Goal: Task Accomplishment & Management: Complete application form

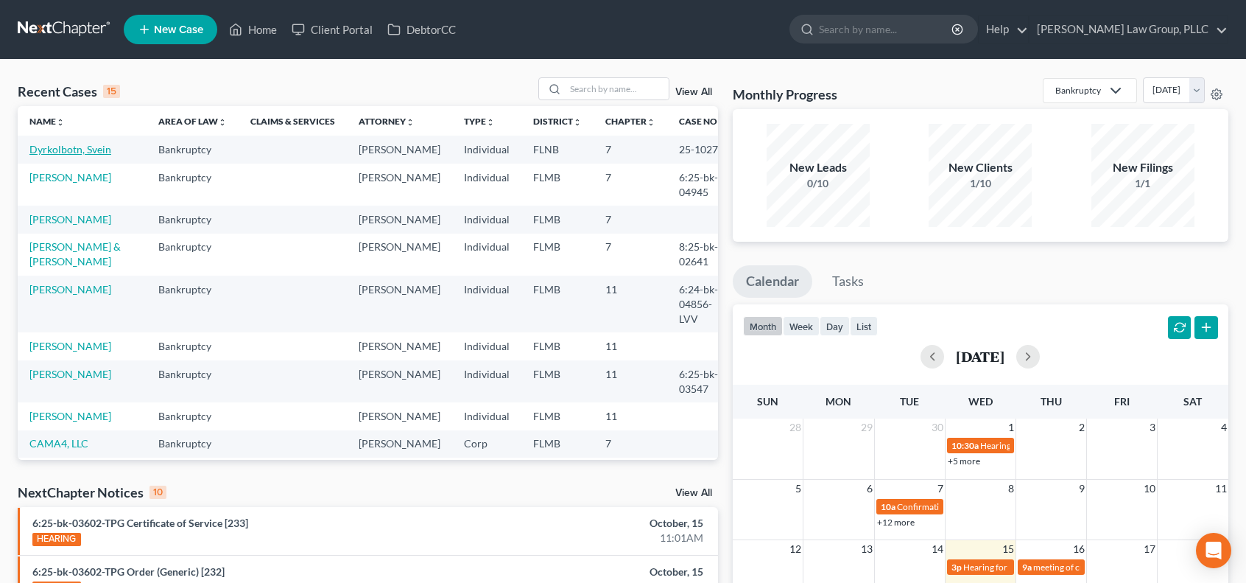
click at [69, 147] on link "Dyrkolbotn, Svein" at bounding box center [70, 149] width 82 height 13
click at [43, 148] on link "Dyrkolbotn, Svein" at bounding box center [70, 149] width 82 height 13
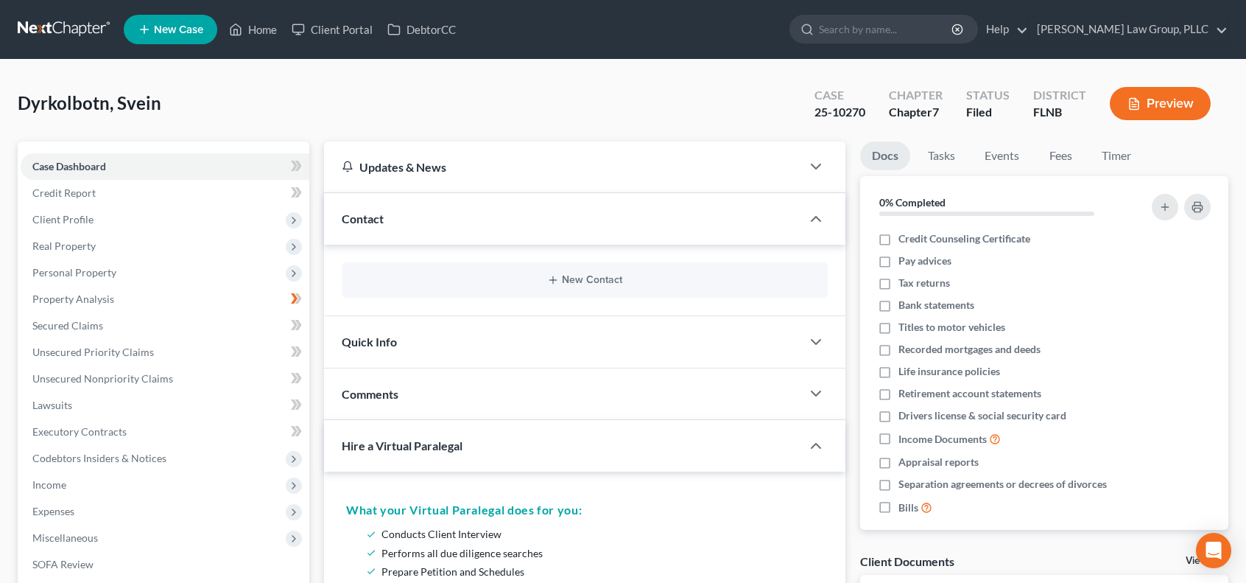
scroll to position [245, 0]
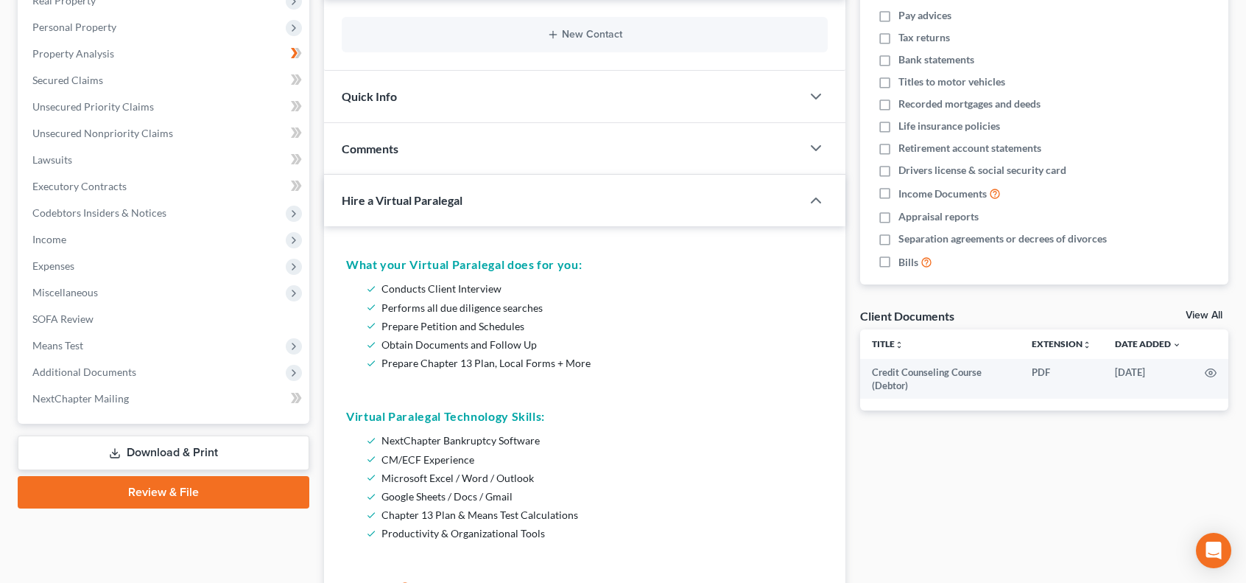
click at [239, 491] on link "Review & File" at bounding box center [164, 492] width 292 height 32
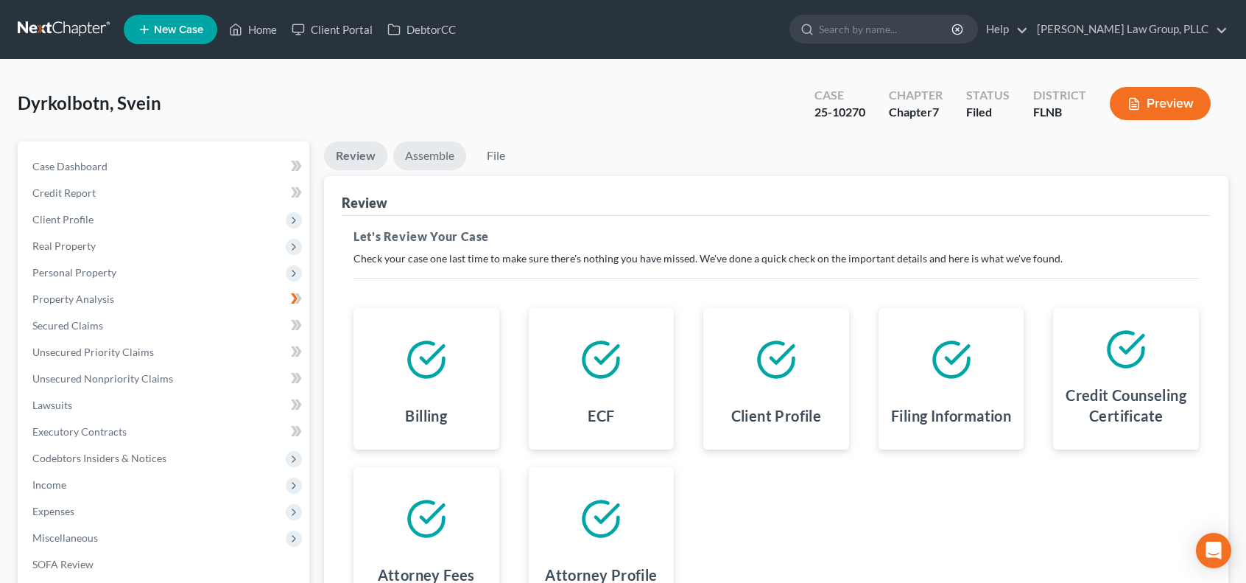
click at [424, 148] on link "Assemble" at bounding box center [429, 155] width 73 height 29
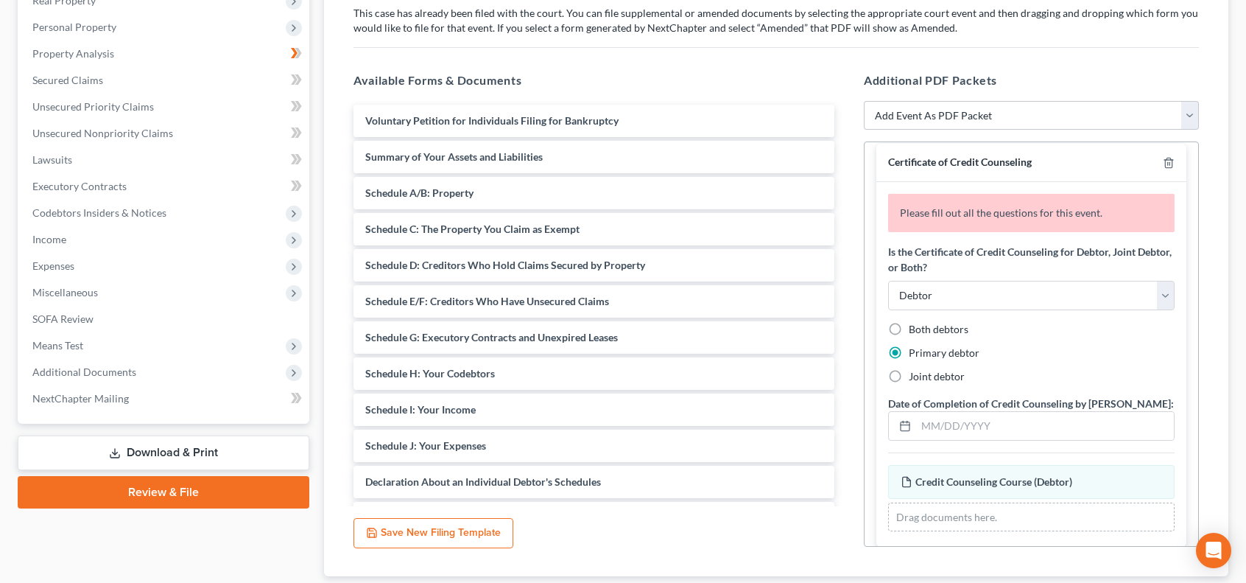
scroll to position [19, 0]
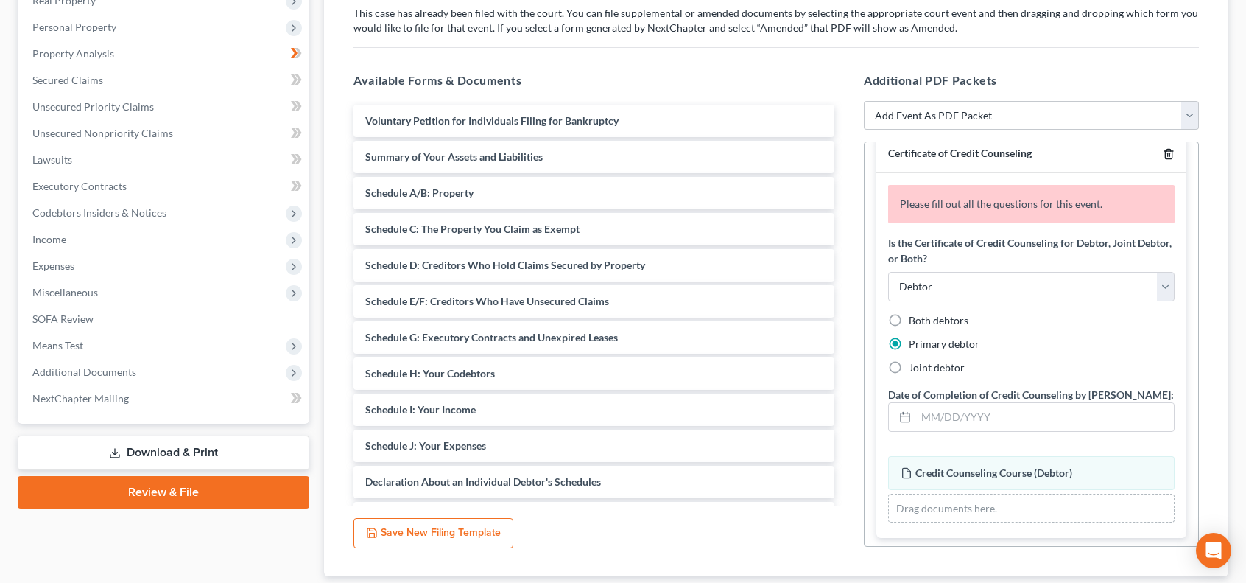
click at [1163, 148] on icon "button" at bounding box center [1169, 154] width 12 height 12
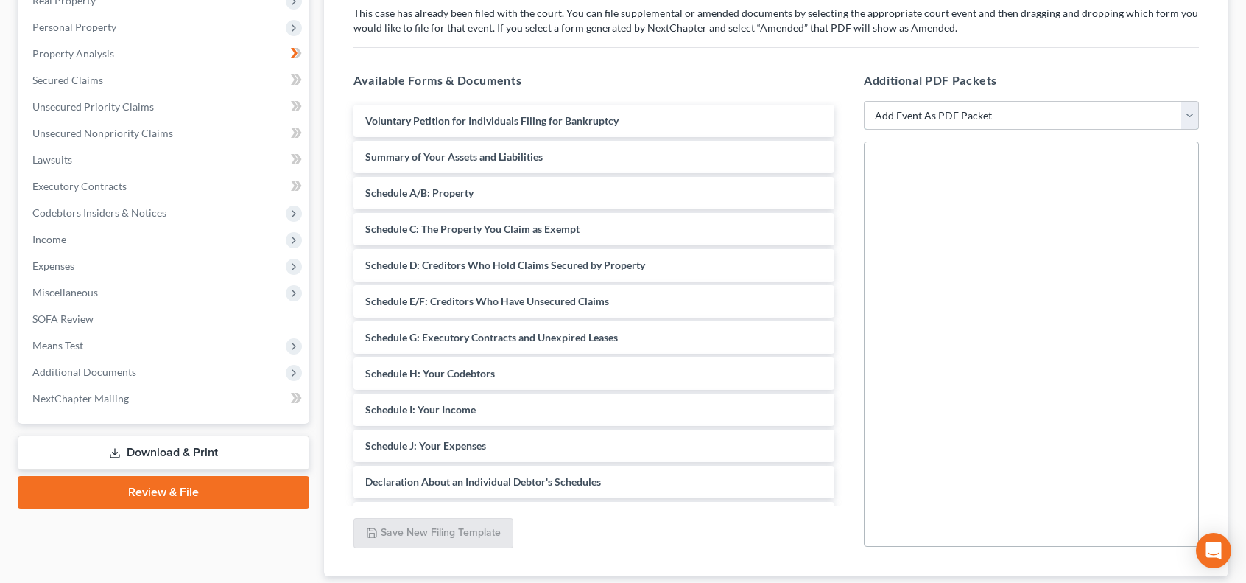
click at [1189, 111] on select "Add Event As PDF Packet Amended Document Amended List of Creditors/Matrix (Fee)…" at bounding box center [1031, 115] width 335 height 29
click at [1208, 43] on div "Forms and Events to File Select which forms you want to file merged with the pe…" at bounding box center [776, 274] width 869 height 606
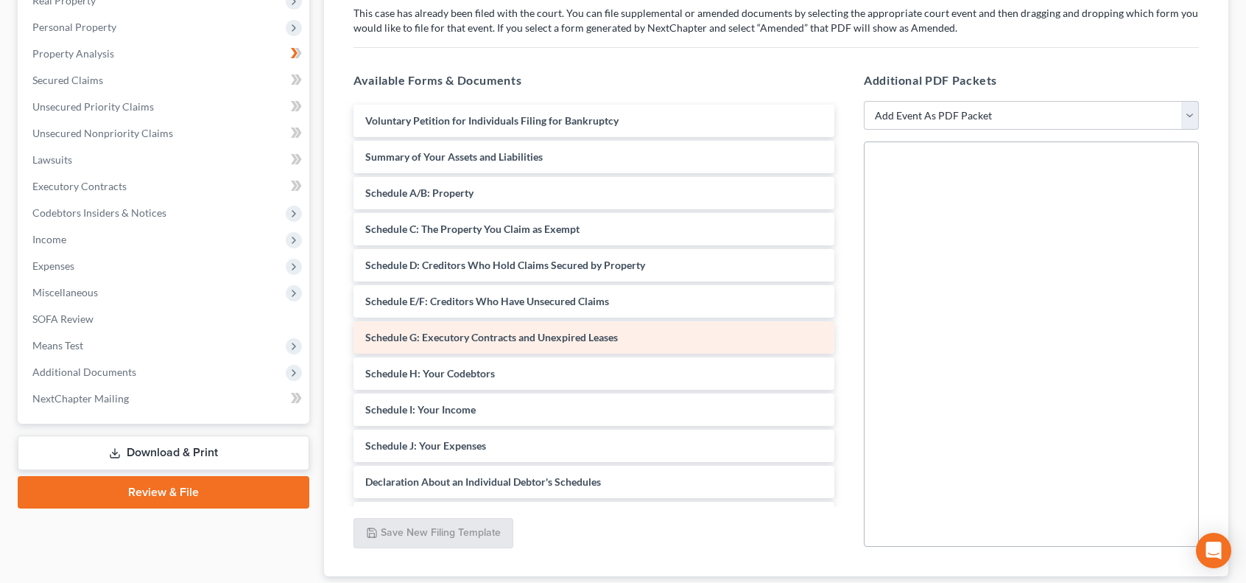
scroll to position [245, 0]
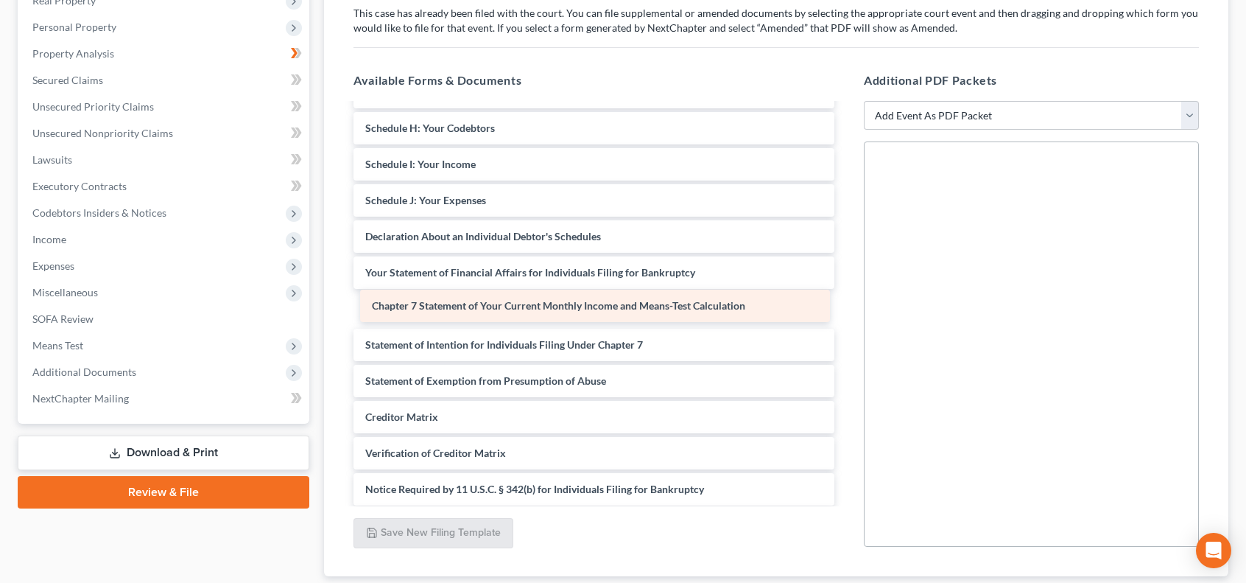
drag, startPoint x: 559, startPoint y: 344, endPoint x: 566, endPoint y: 306, distance: 38.1
click at [566, 306] on div "Chapter 7 Statement of Your Current Monthly Income and Means-Test Calculation V…" at bounding box center [594, 218] width 505 height 718
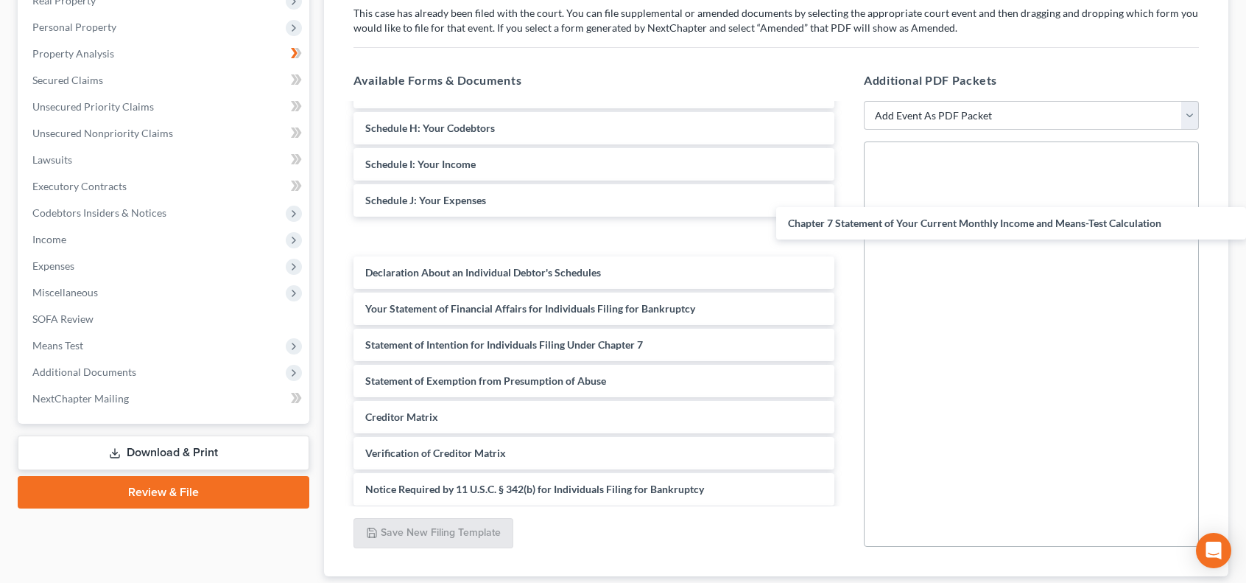
drag, startPoint x: 586, startPoint y: 303, endPoint x: 1071, endPoint y: 220, distance: 492.5
click at [846, 217] on div "Chapter 7 Statement of Your Current Monthly Income and Means-Test Calculation V…" at bounding box center [594, 218] width 505 height 718
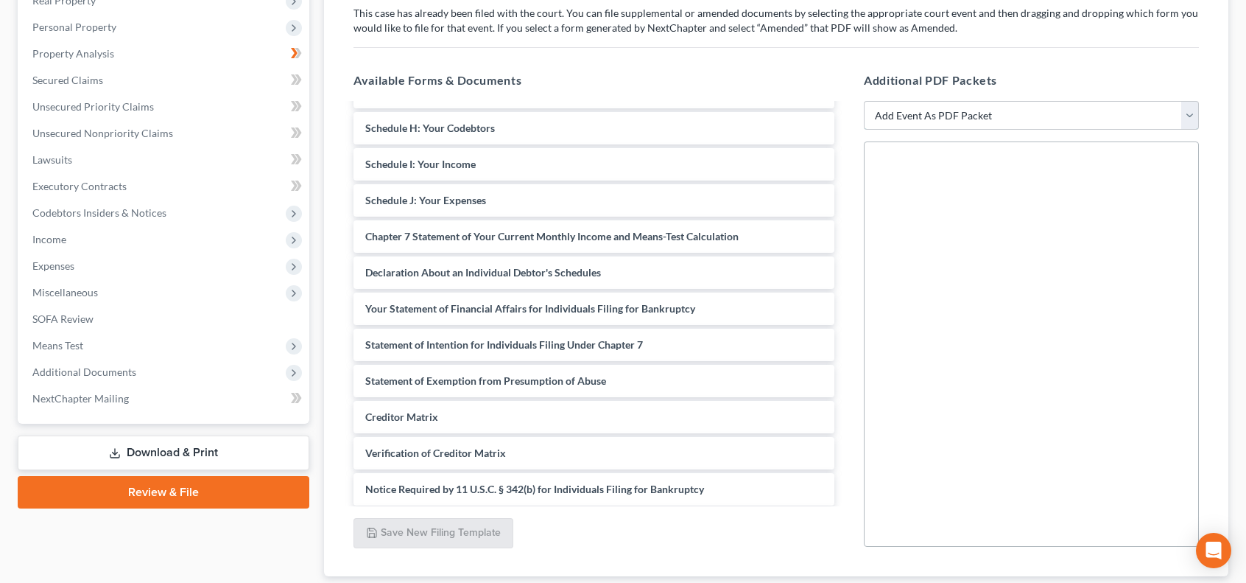
click at [1186, 111] on select "Add Event As PDF Packet Amended Document Amended List of Creditors/Matrix (Fee)…" at bounding box center [1031, 115] width 335 height 29
select select "13"
click at [864, 101] on select "Add Event As PDF Packet Amended Document Amended List of Creditors/Matrix (Fee)…" at bounding box center [1031, 115] width 335 height 29
select select
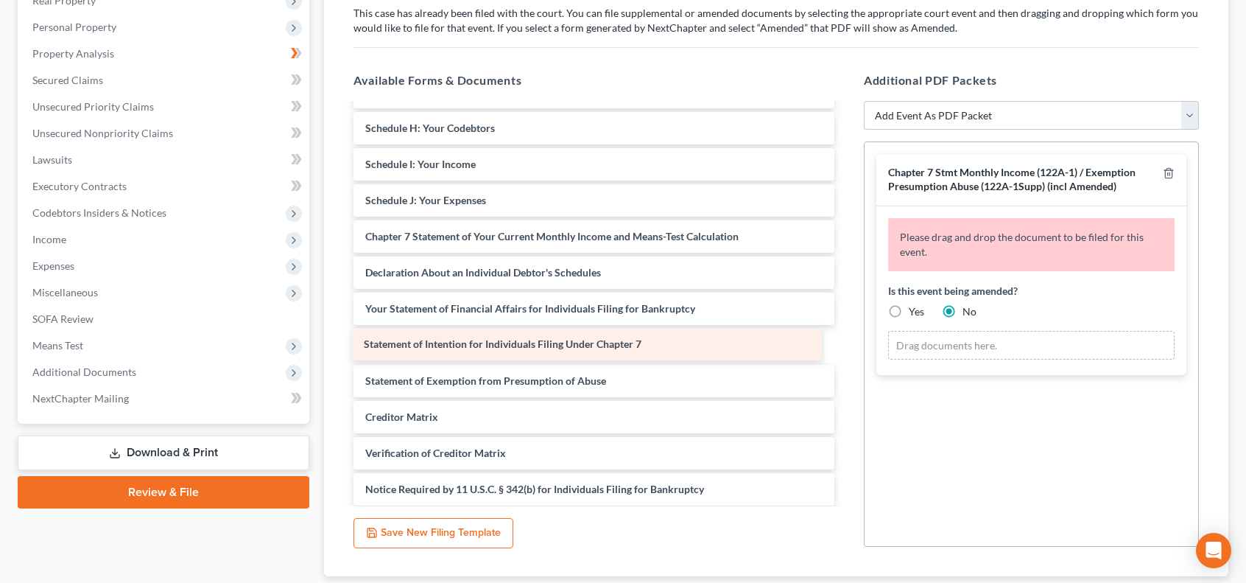
click at [505, 343] on div "Statement of Intention for Individuals Filing Under Chapter 7 Voluntary Petitio…" at bounding box center [594, 218] width 505 height 718
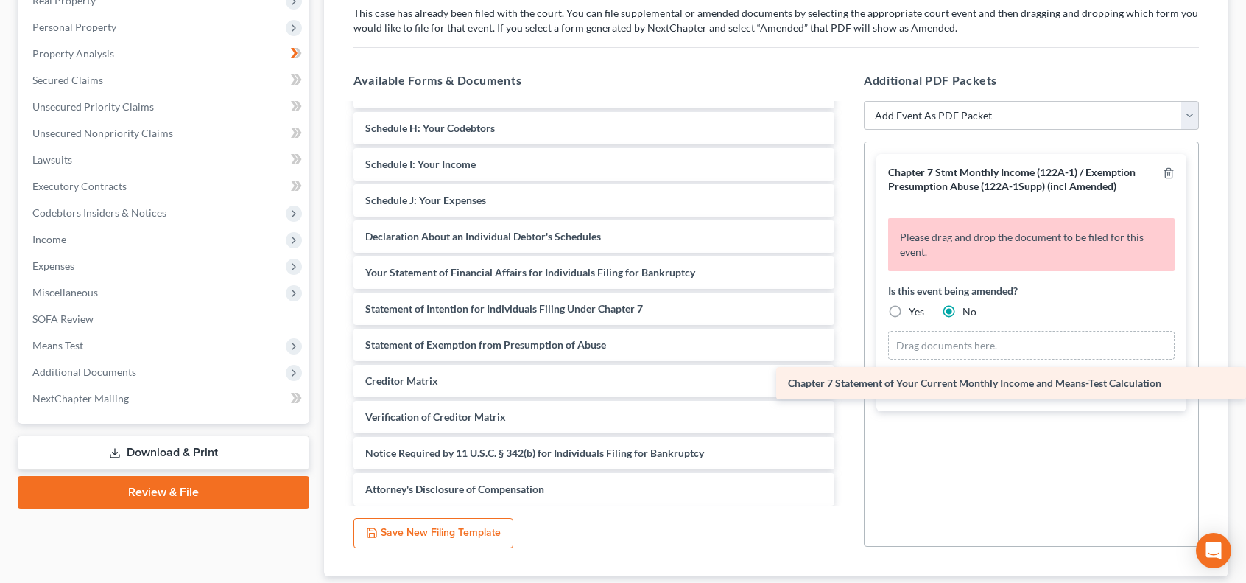
drag, startPoint x: 516, startPoint y: 235, endPoint x: 994, endPoint y: 383, distance: 500.4
click at [846, 383] on div "Chapter 7 Statement of Your Current Monthly Income and Means-Test Calculation V…" at bounding box center [594, 200] width 505 height 682
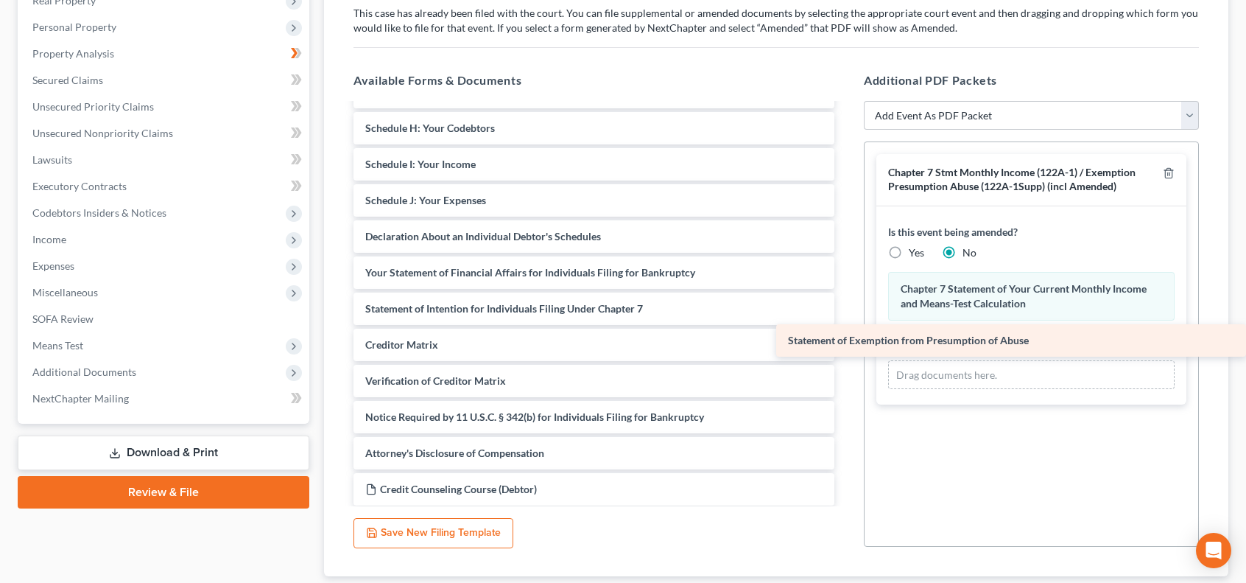
drag, startPoint x: 522, startPoint y: 344, endPoint x: 1032, endPoint y: 340, distance: 509.7
click at [846, 340] on div "Statement of Exemption from Presumption of Abuse Voluntary Petition for Individ…" at bounding box center [594, 182] width 505 height 646
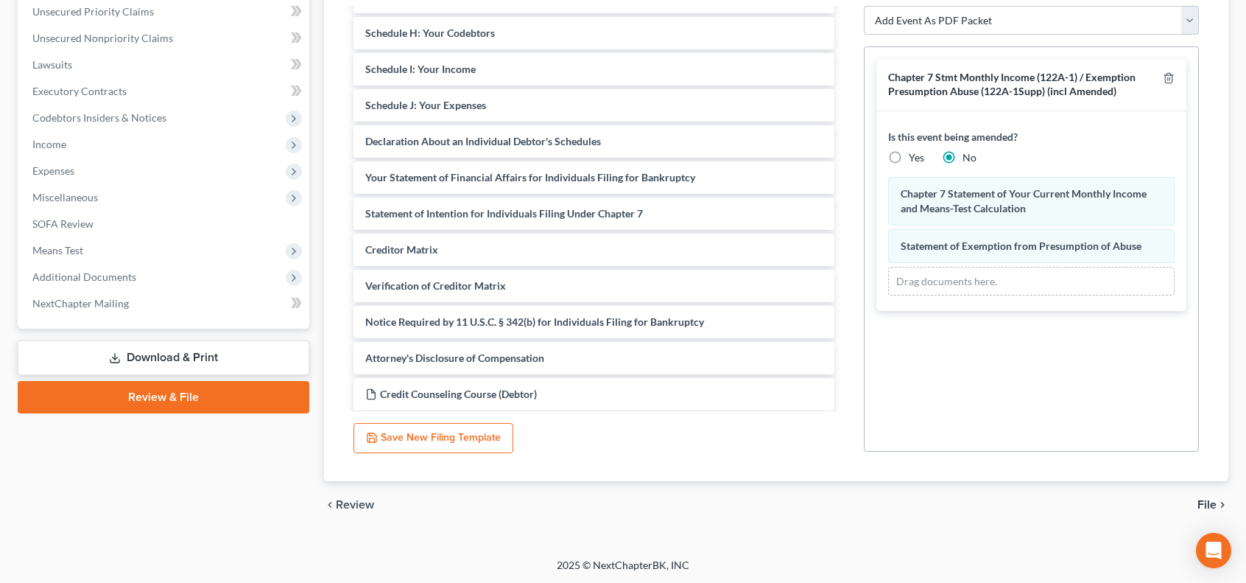
click at [251, 354] on link "Download & Print" at bounding box center [164, 357] width 292 height 35
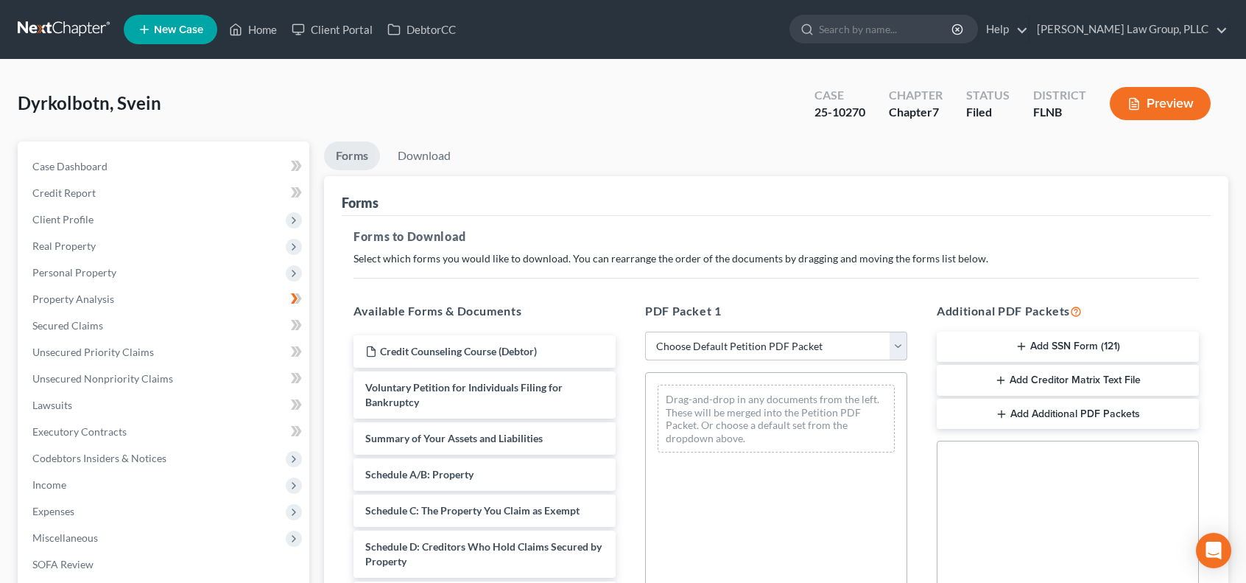
click at [901, 343] on select "Choose Default Petition PDF Packet Complete Bankruptcy Petition (all forms and …" at bounding box center [776, 345] width 262 height 29
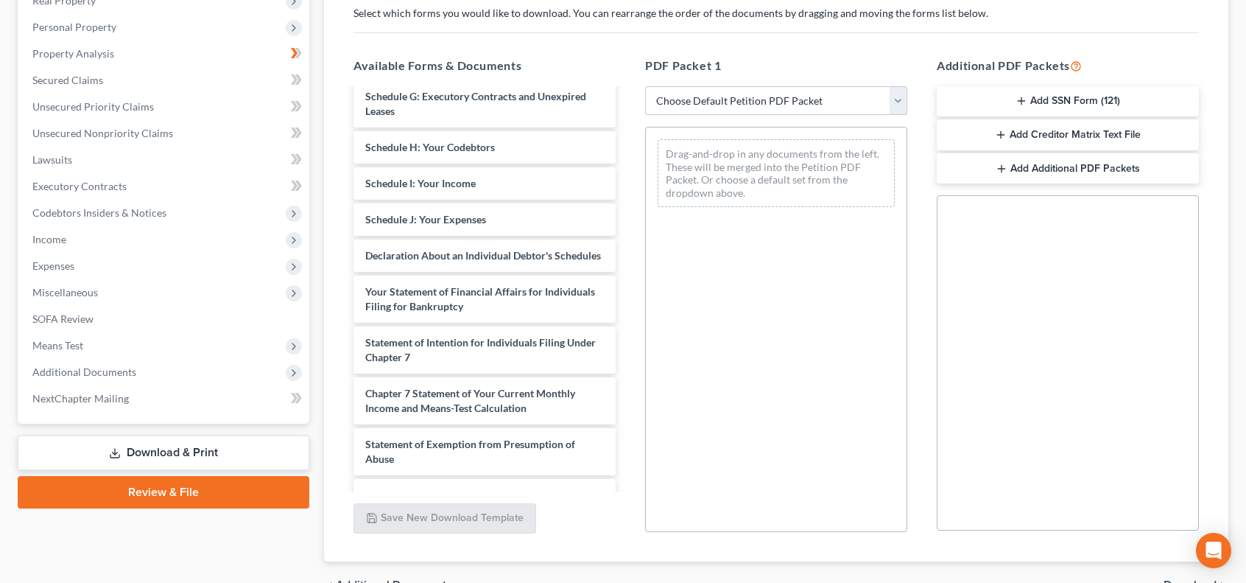
scroll to position [317, 0]
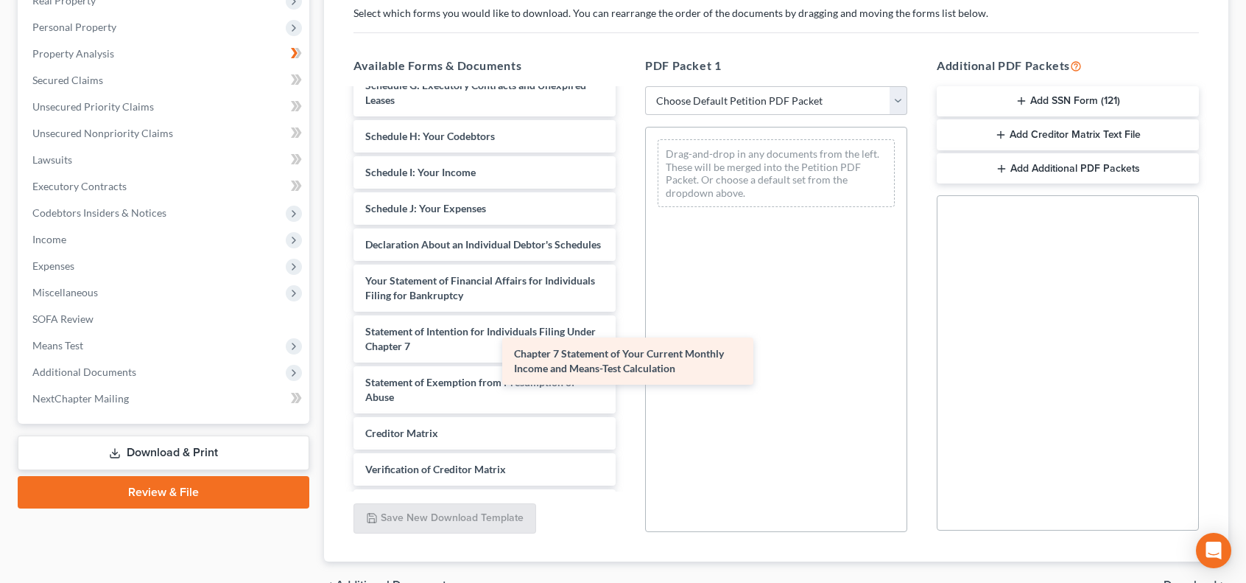
drag, startPoint x: 544, startPoint y: 400, endPoint x: 761, endPoint y: 317, distance: 232.4
click at [628, 317] on div "Chapter 7 Statement of Your Current Monthly Income and Means-Test Calculation C…" at bounding box center [485, 172] width 286 height 800
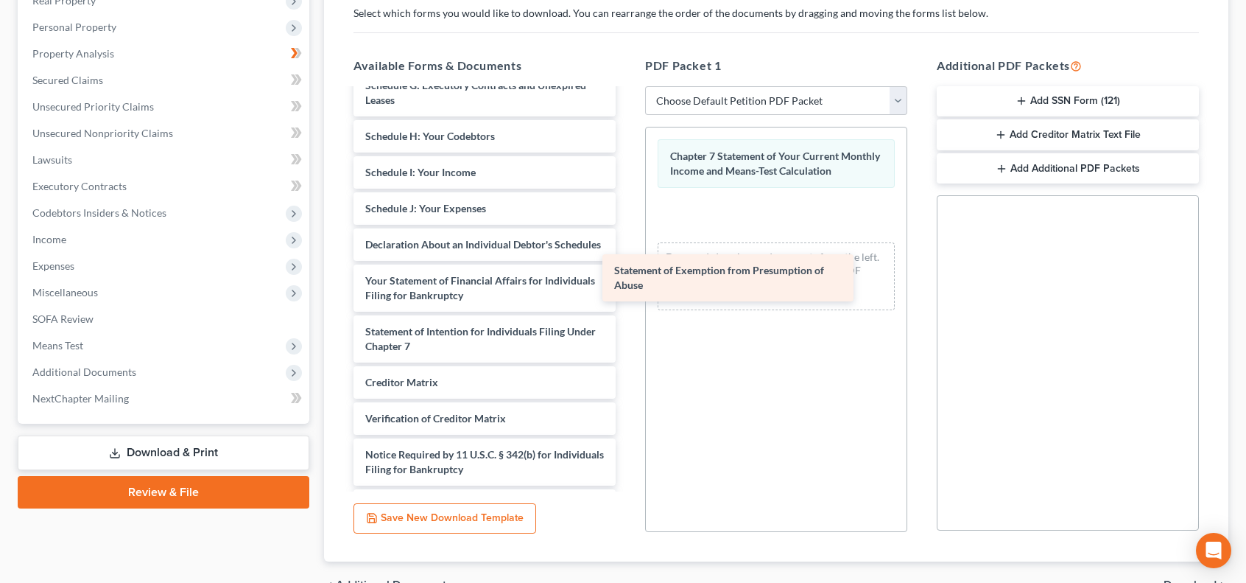
drag, startPoint x: 536, startPoint y: 399, endPoint x: 821, endPoint y: 251, distance: 320.6
click at [628, 251] on div "Statement of Exemption from Presumption of Abuse Credit Counseling Course (Debt…" at bounding box center [485, 146] width 286 height 749
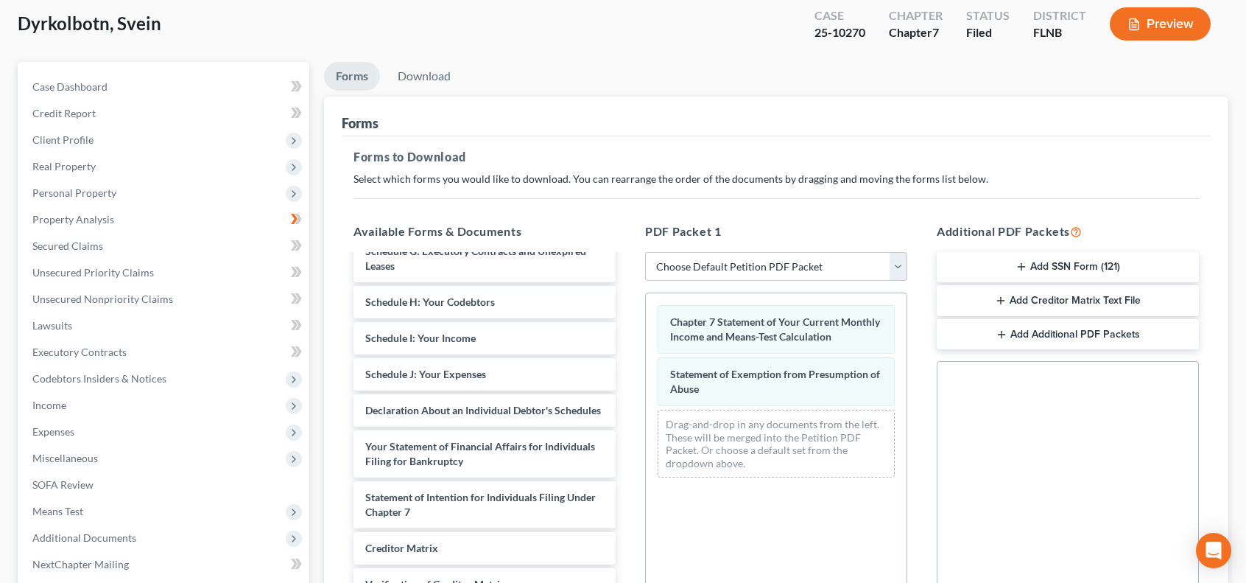
scroll to position [326, 0]
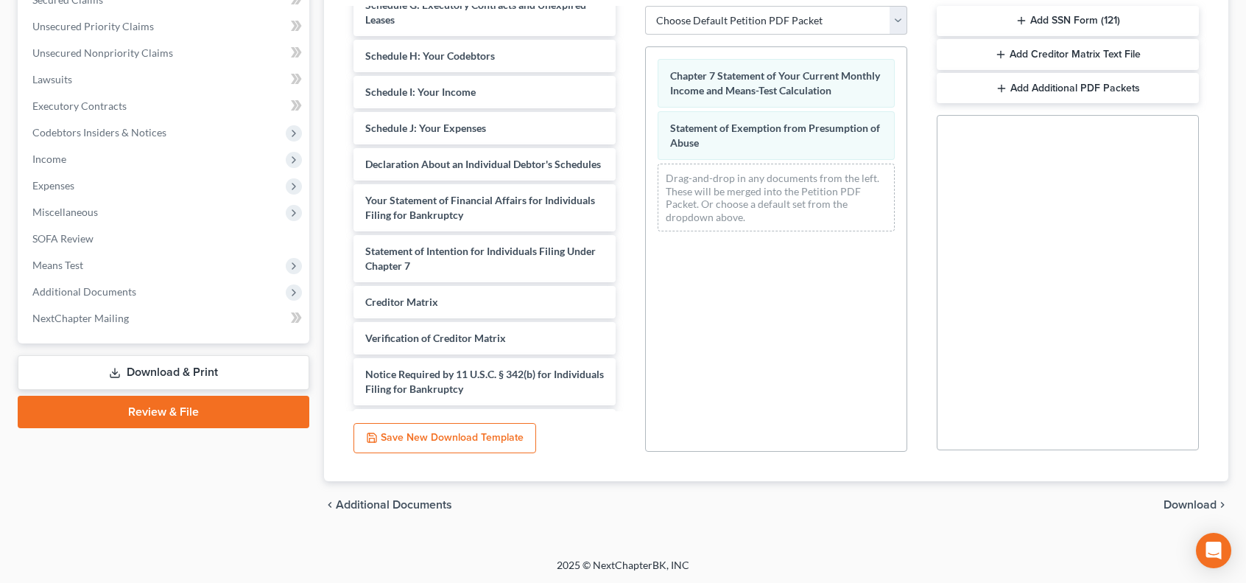
click at [1184, 502] on span "Download" at bounding box center [1190, 505] width 53 height 12
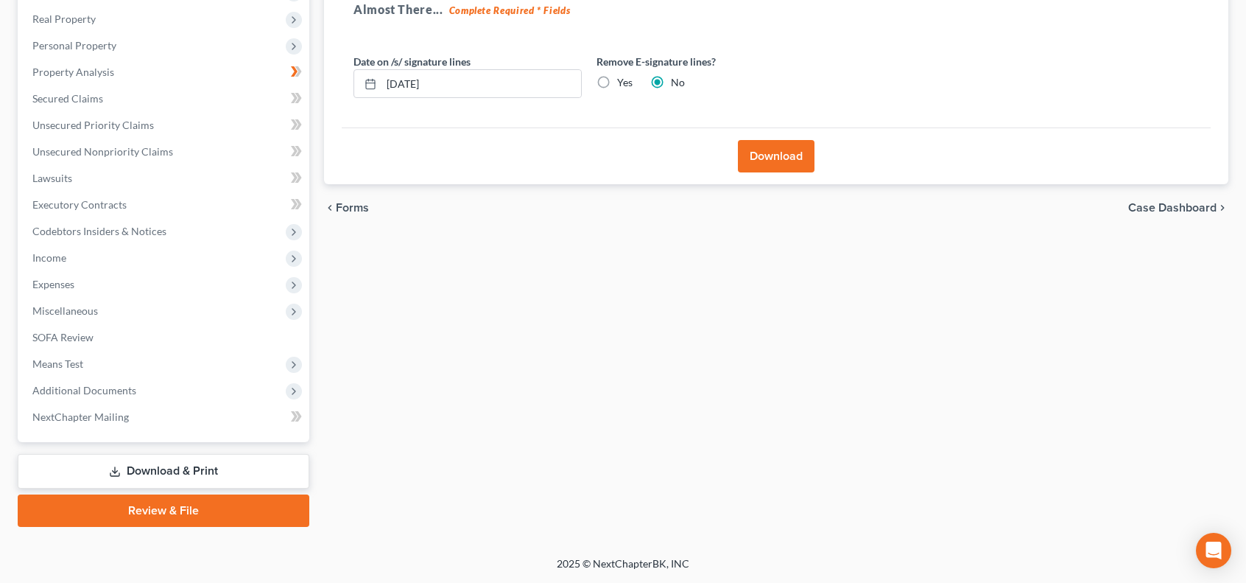
scroll to position [225, 0]
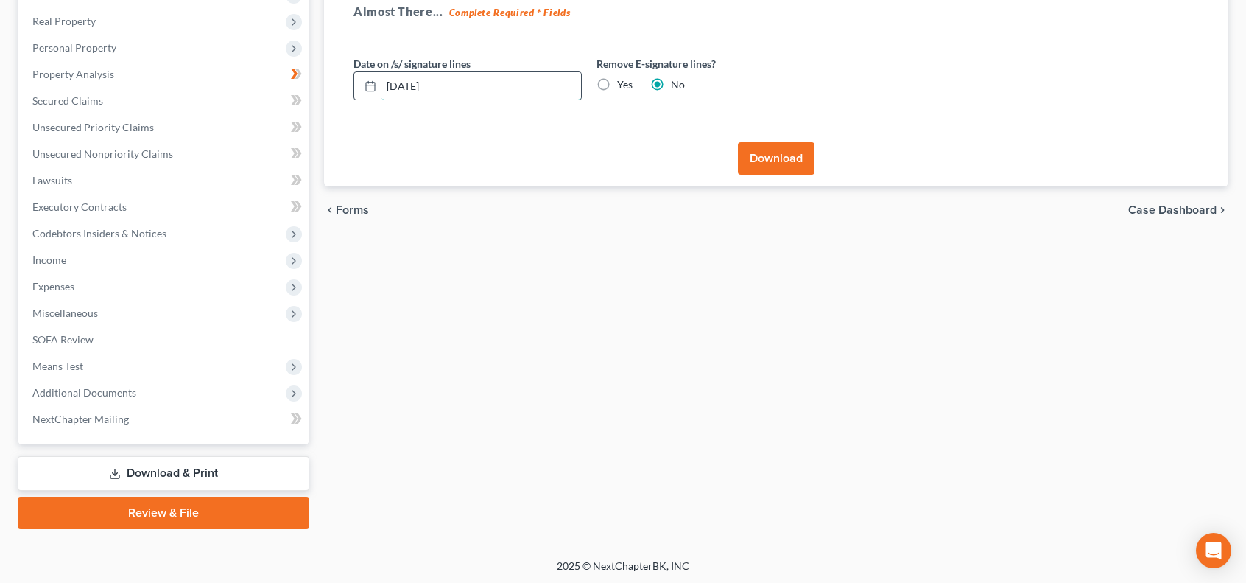
click at [544, 76] on input "[DATE]" at bounding box center [482, 86] width 200 height 28
drag, startPoint x: 466, startPoint y: 85, endPoint x: 377, endPoint y: 86, distance: 89.1
click at [378, 86] on div "[DATE]" at bounding box center [468, 85] width 228 height 29
type input "[DATE]"
click at [786, 160] on button "Download" at bounding box center [776, 158] width 77 height 32
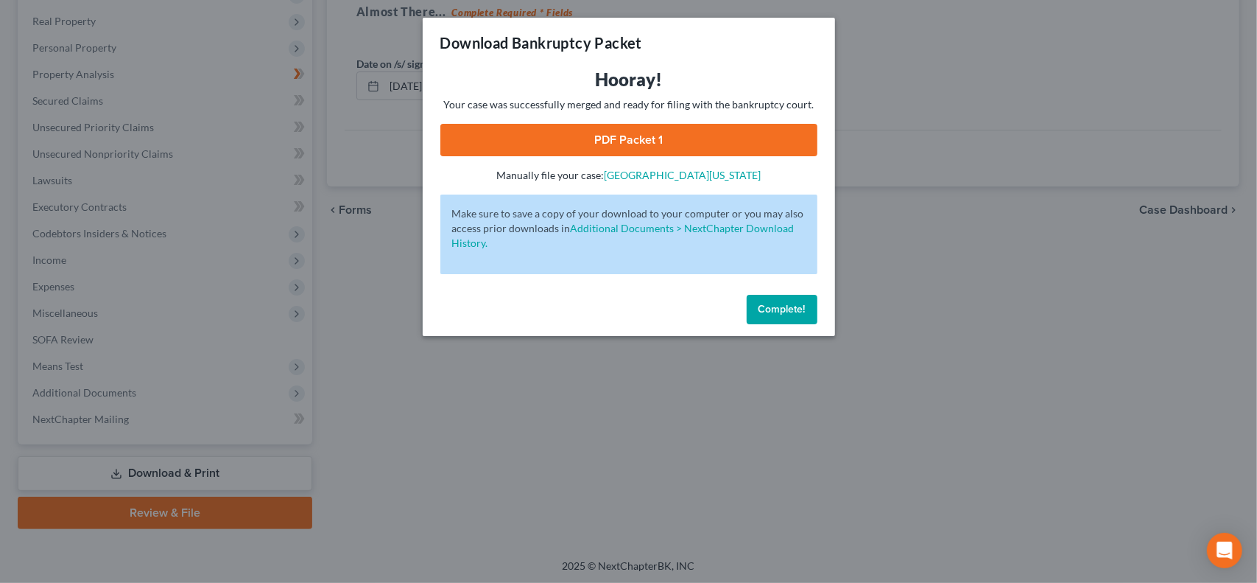
click at [779, 136] on link "PDF Packet 1" at bounding box center [628, 140] width 377 height 32
click at [797, 309] on span "Complete!" at bounding box center [782, 309] width 47 height 13
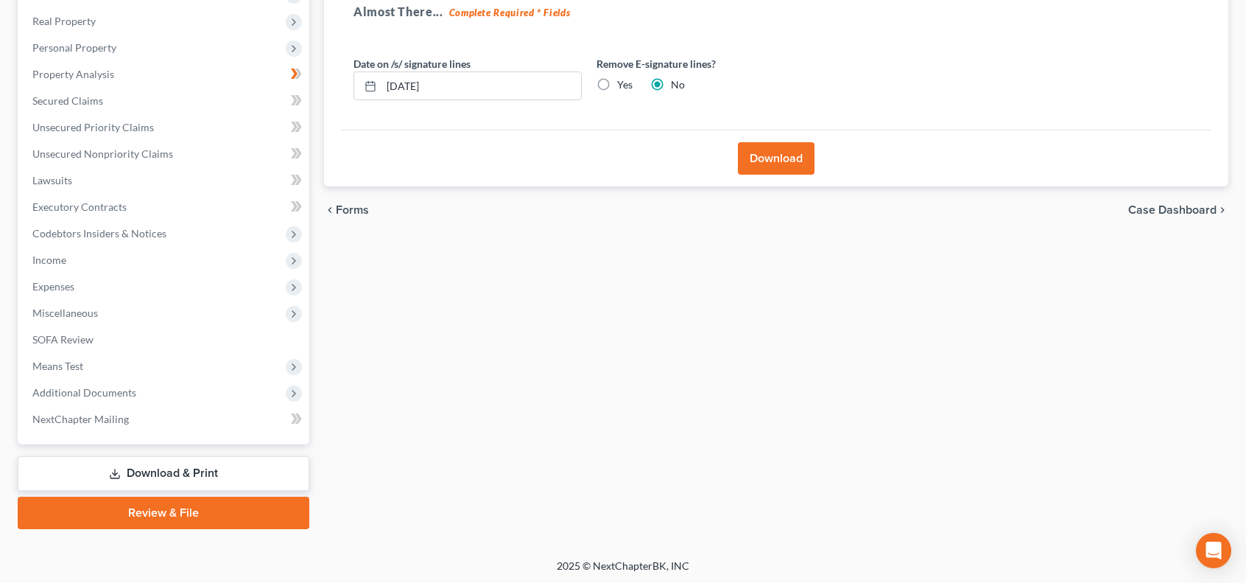
scroll to position [0, 0]
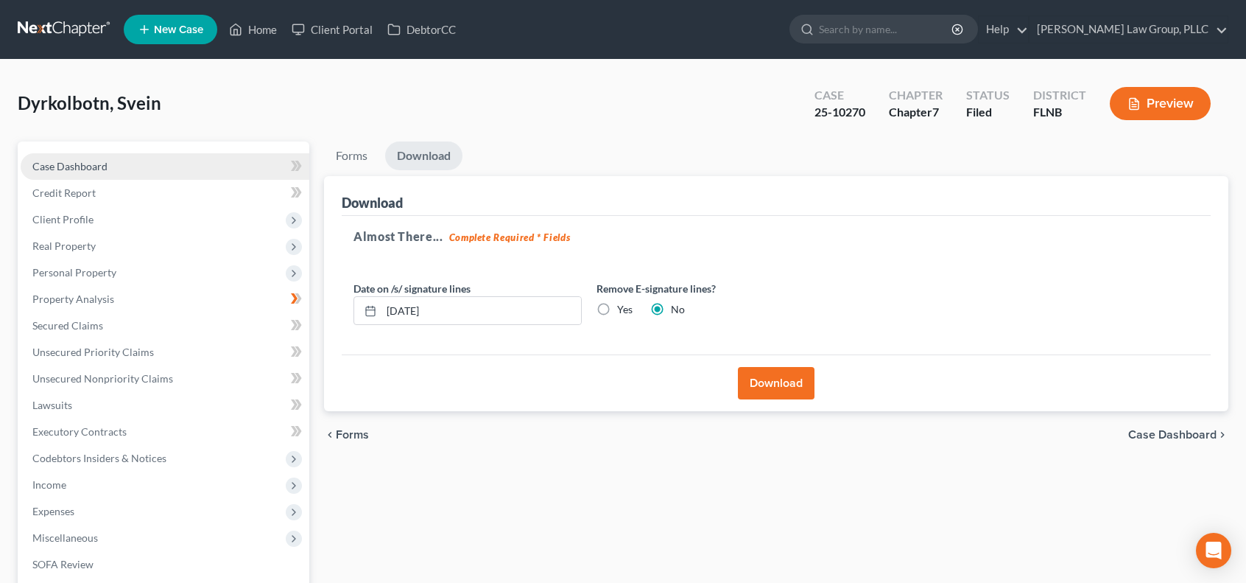
click at [146, 157] on link "Case Dashboard" at bounding box center [165, 166] width 289 height 27
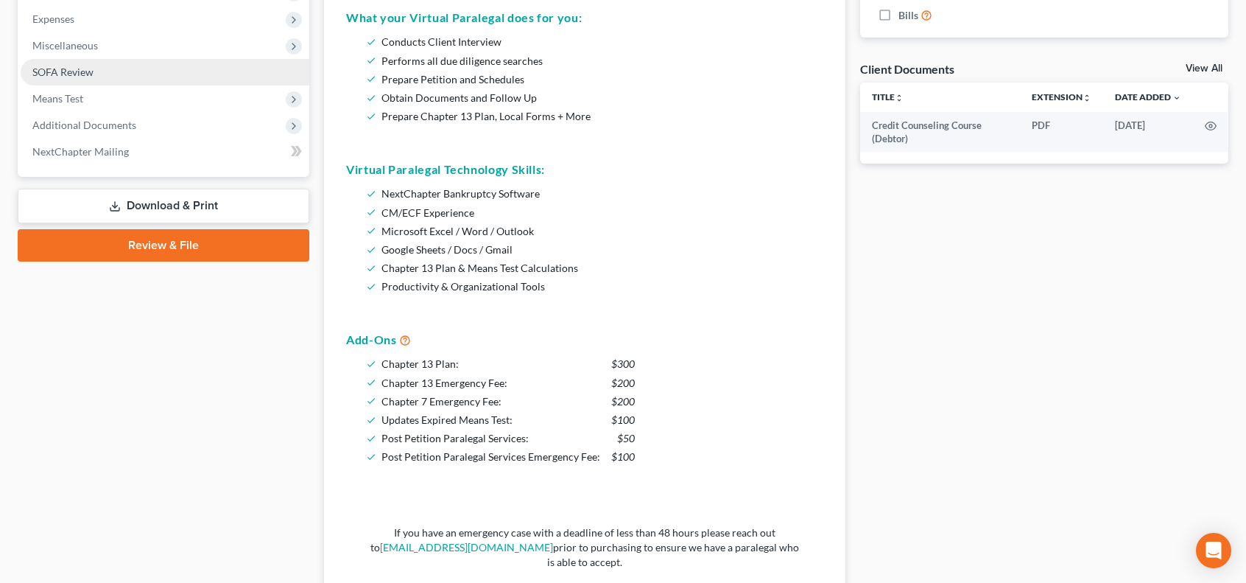
scroll to position [295, 0]
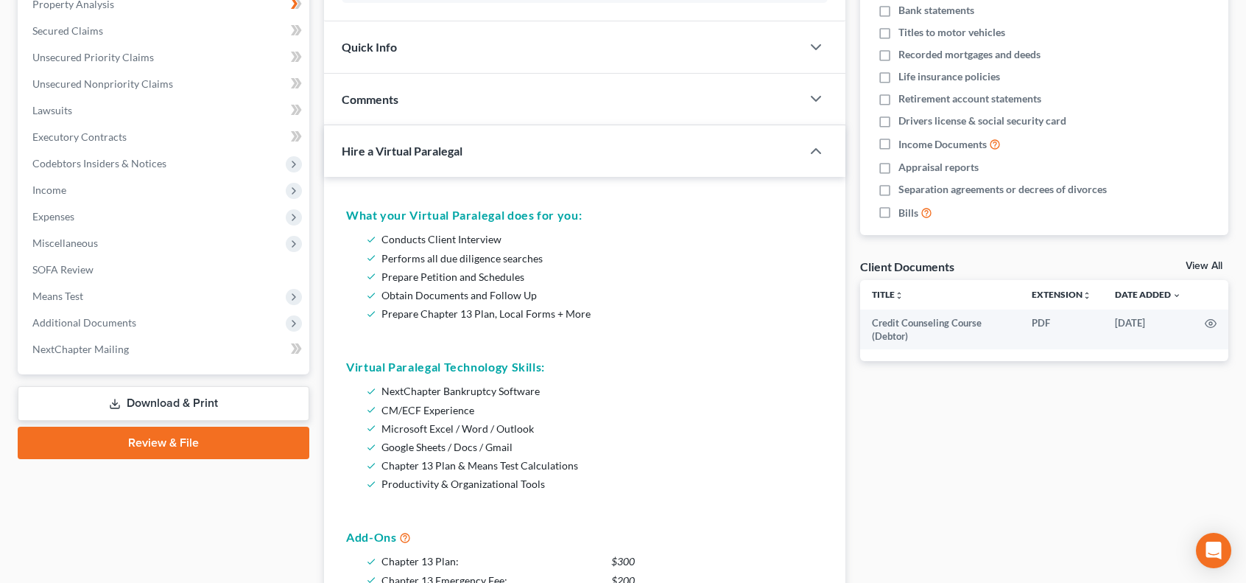
click at [203, 396] on link "Download & Print" at bounding box center [164, 403] width 292 height 35
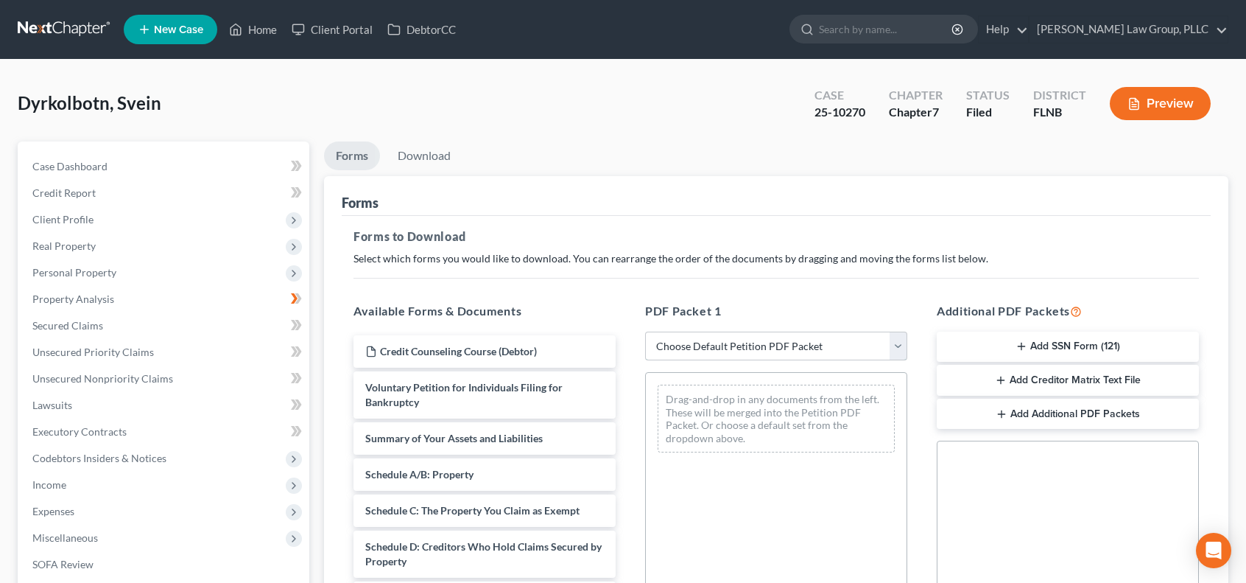
click at [899, 348] on select "Choose Default Petition PDF Packet Complete Bankruptcy Petition (all forms and …" at bounding box center [776, 345] width 262 height 29
select select "2"
click at [645, 331] on select "Choose Default Petition PDF Packet Complete Bankruptcy Petition (all forms and …" at bounding box center [776, 345] width 262 height 29
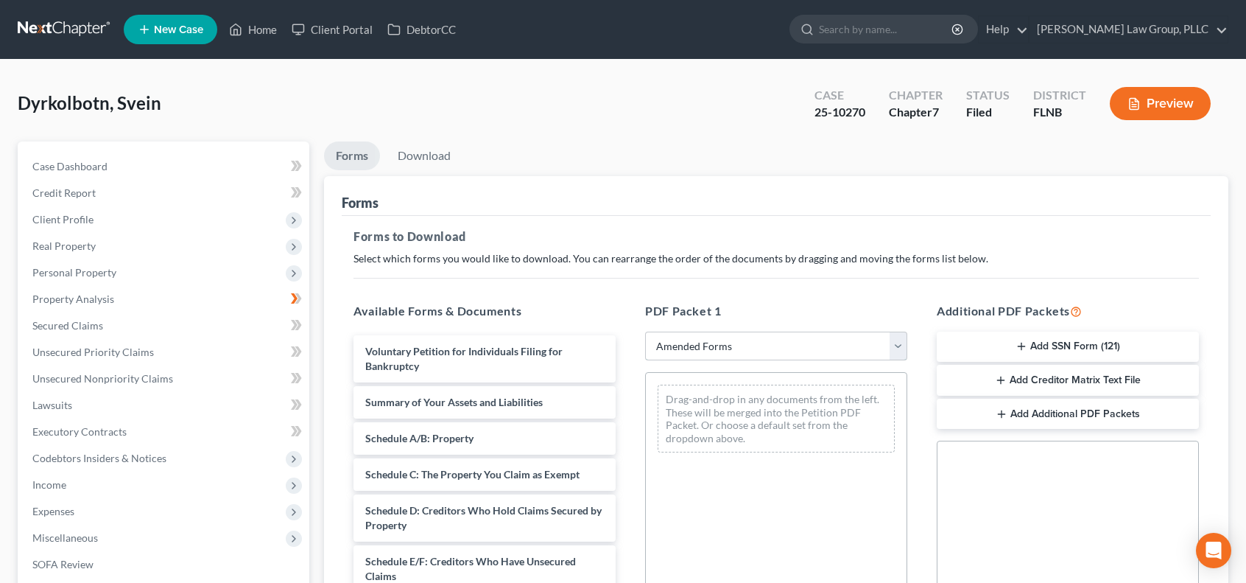
click at [897, 346] on select "Choose Default Petition PDF Packet Complete Bankruptcy Petition (all forms and …" at bounding box center [776, 345] width 262 height 29
click at [740, 154] on ul "Forms Download" at bounding box center [776, 158] width 905 height 35
click at [893, 340] on select "Choose Default Petition PDF Packet Complete Bankruptcy Petition (all forms and …" at bounding box center [776, 345] width 262 height 29
select select
click at [645, 331] on select "Choose Default Petition PDF Packet Complete Bankruptcy Petition (all forms and …" at bounding box center [776, 345] width 262 height 29
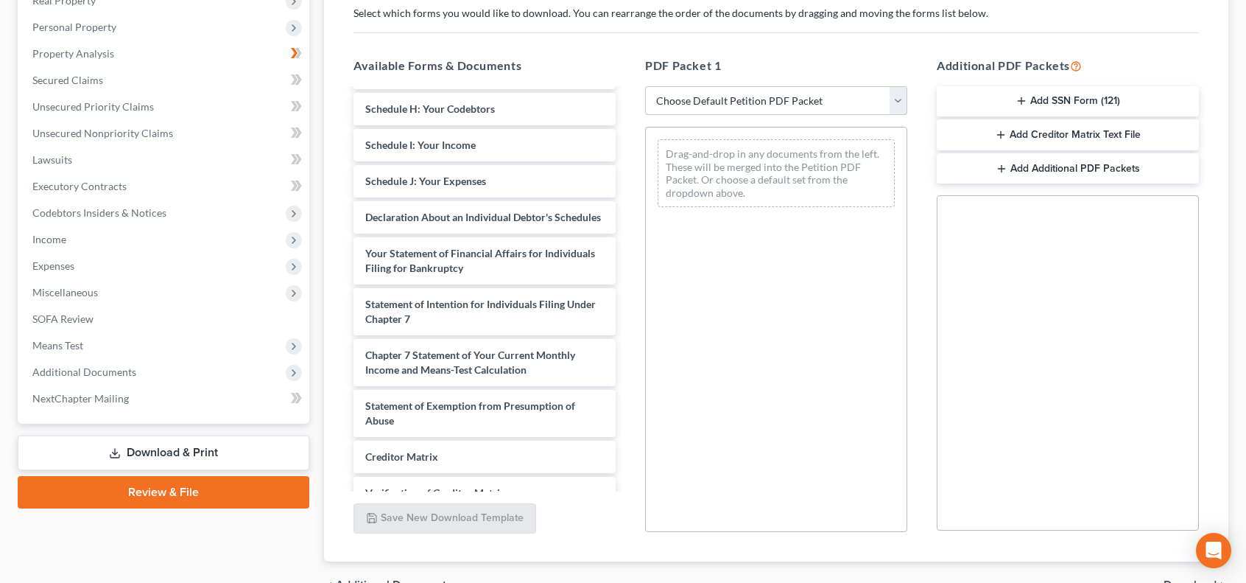
scroll to position [355, 0]
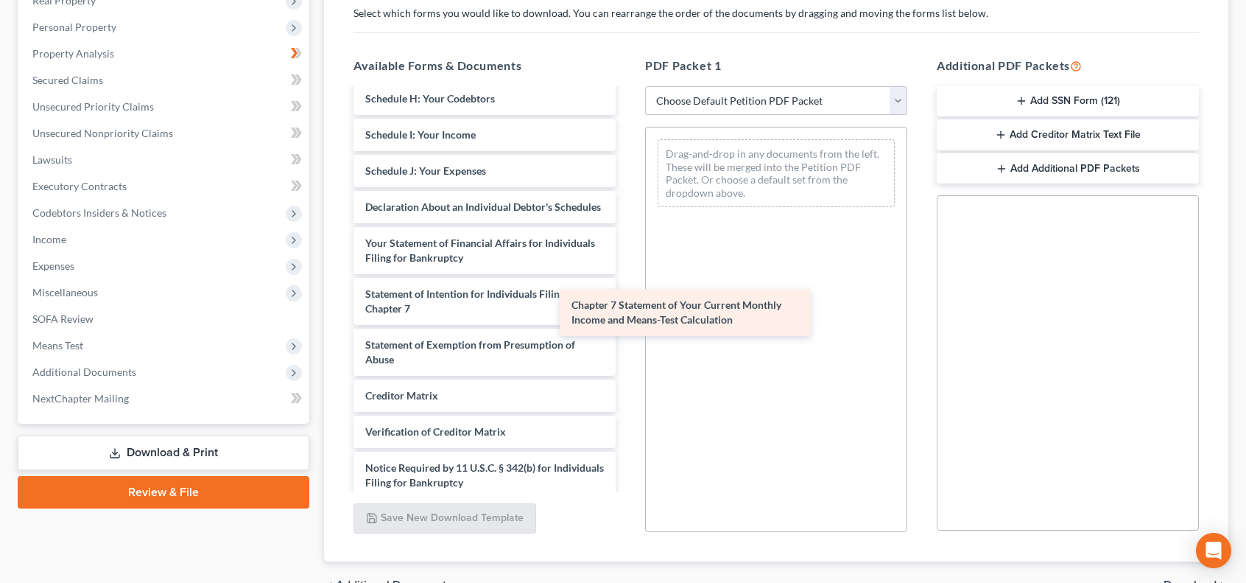
drag, startPoint x: 551, startPoint y: 360, endPoint x: 764, endPoint y: 306, distance: 219.7
click at [628, 306] on div "Chapter 7 Statement of Your Current Monthly Income and Means-Test Calculation C…" at bounding box center [485, 135] width 286 height 800
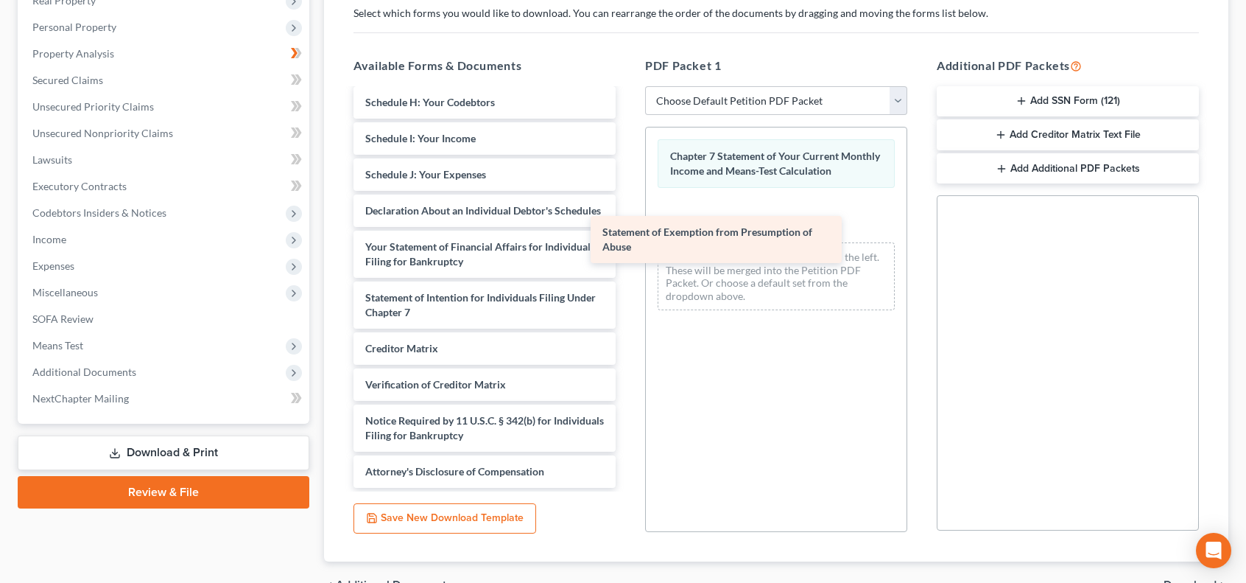
drag, startPoint x: 558, startPoint y: 359, endPoint x: 828, endPoint y: 216, distance: 305.5
click at [628, 223] on div "Statement of Exemption from Presumption of Abuse Credit Counseling Course (Debt…" at bounding box center [485, 113] width 286 height 749
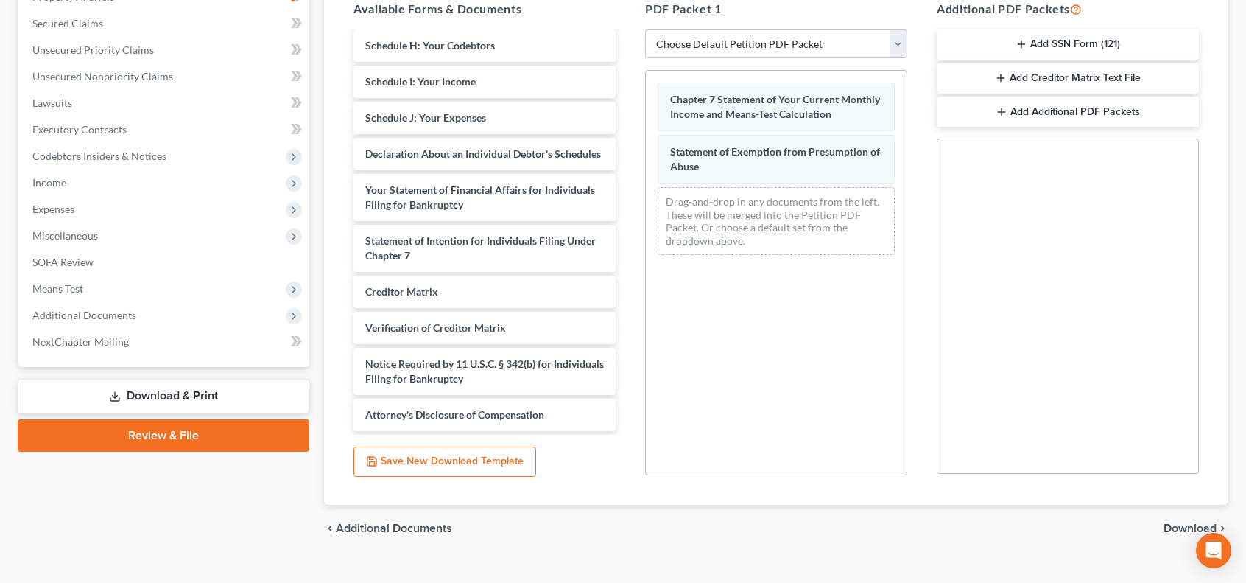
scroll to position [326, 0]
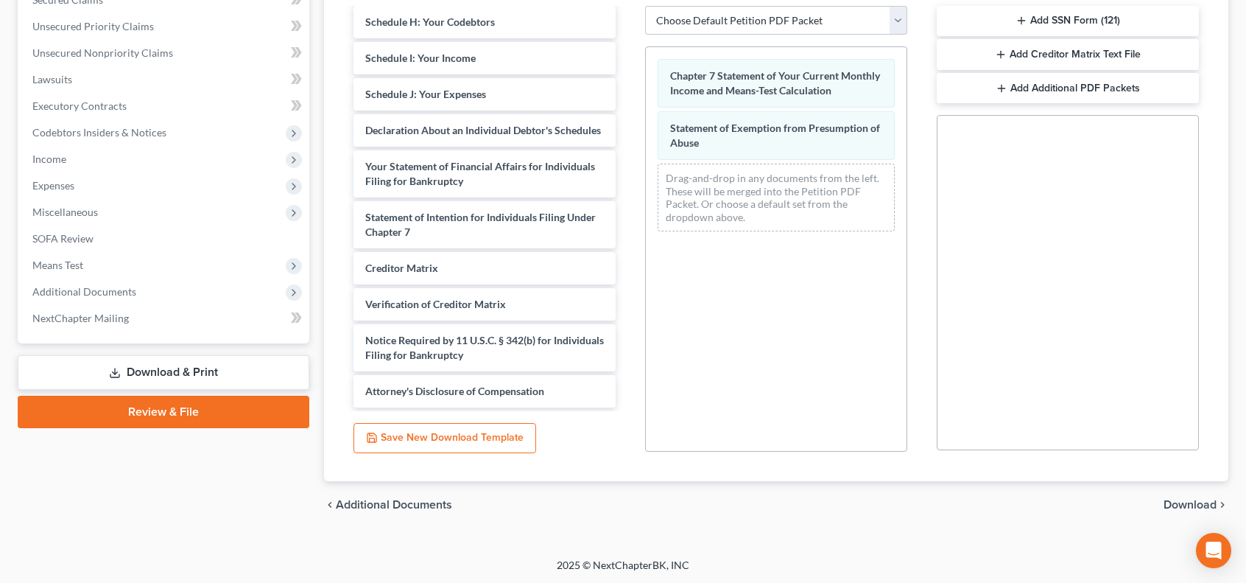
click at [1169, 503] on span "Download" at bounding box center [1190, 505] width 53 height 12
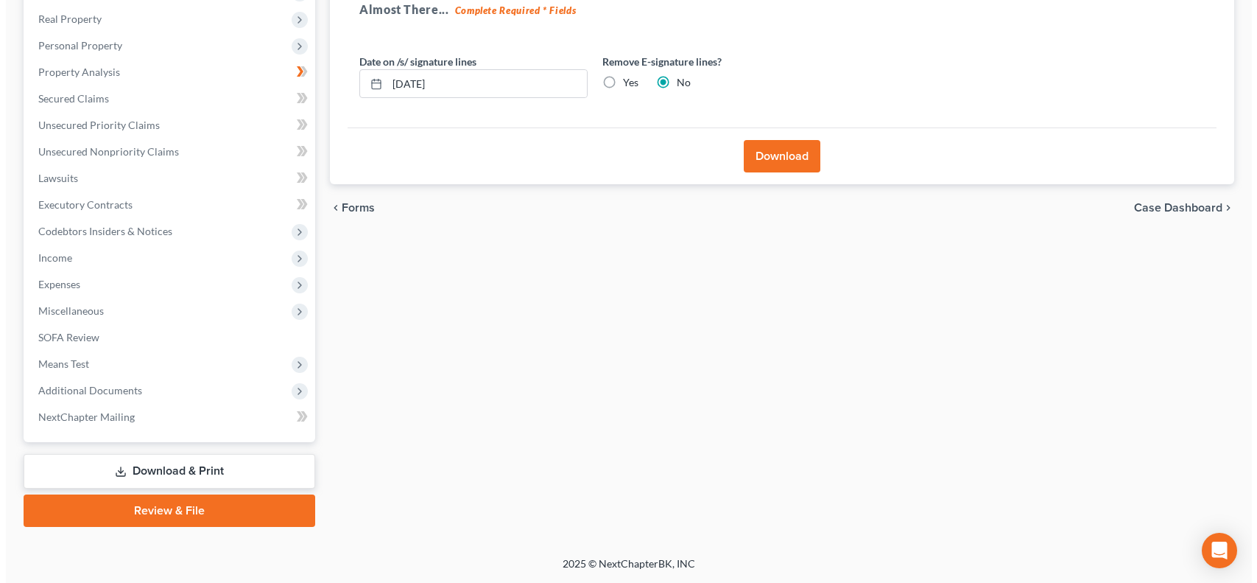
scroll to position [225, 0]
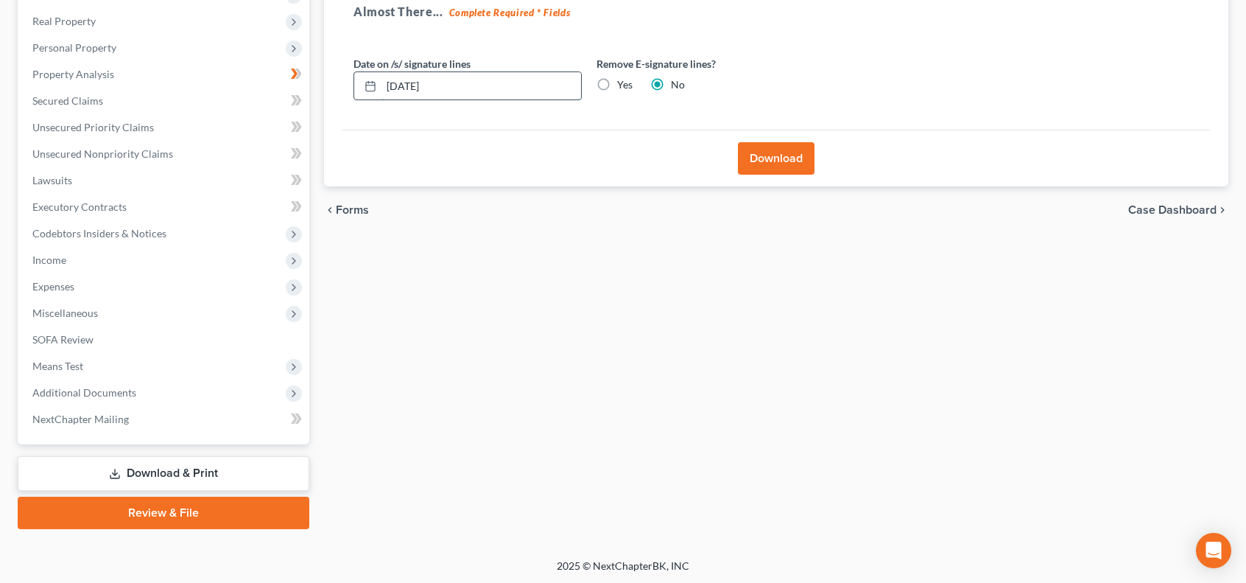
click at [477, 79] on input "[DATE]" at bounding box center [482, 86] width 200 height 28
drag, startPoint x: 482, startPoint y: 85, endPoint x: 326, endPoint y: 85, distance: 156.2
click at [328, 85] on div "Download Almost There... Complete Required * Fields Date on /s/ signature lines…" at bounding box center [776, 69] width 905 height 236
type input "[DATE]"
click at [793, 160] on button "Download" at bounding box center [776, 158] width 77 height 32
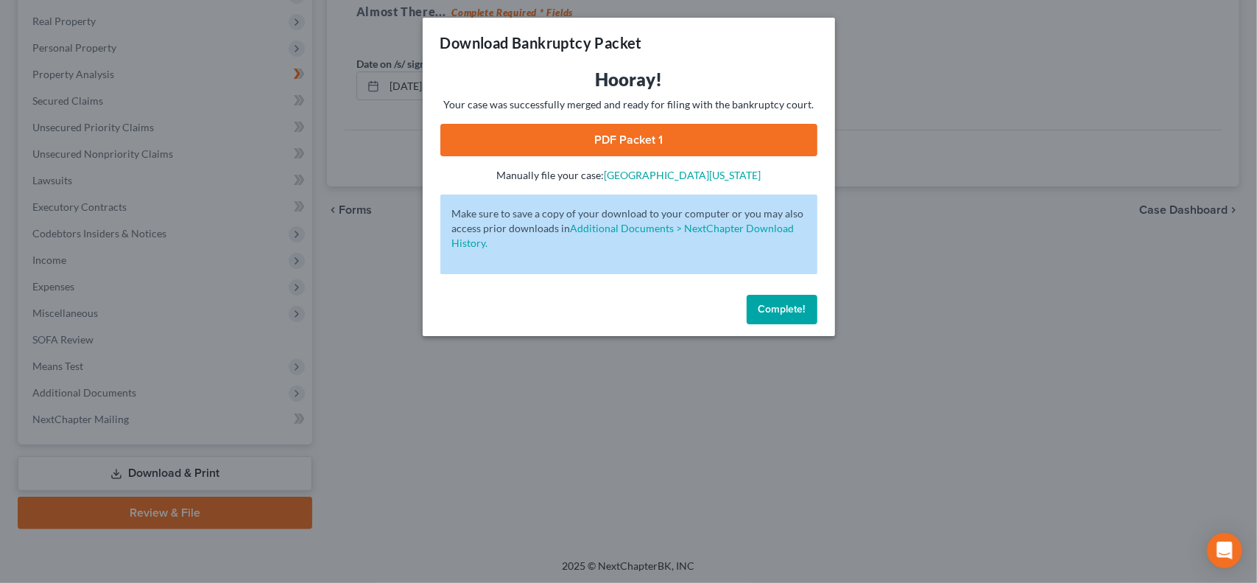
click at [801, 141] on link "PDF Packet 1" at bounding box center [628, 140] width 377 height 32
